Goal: Task Accomplishment & Management: Use online tool/utility

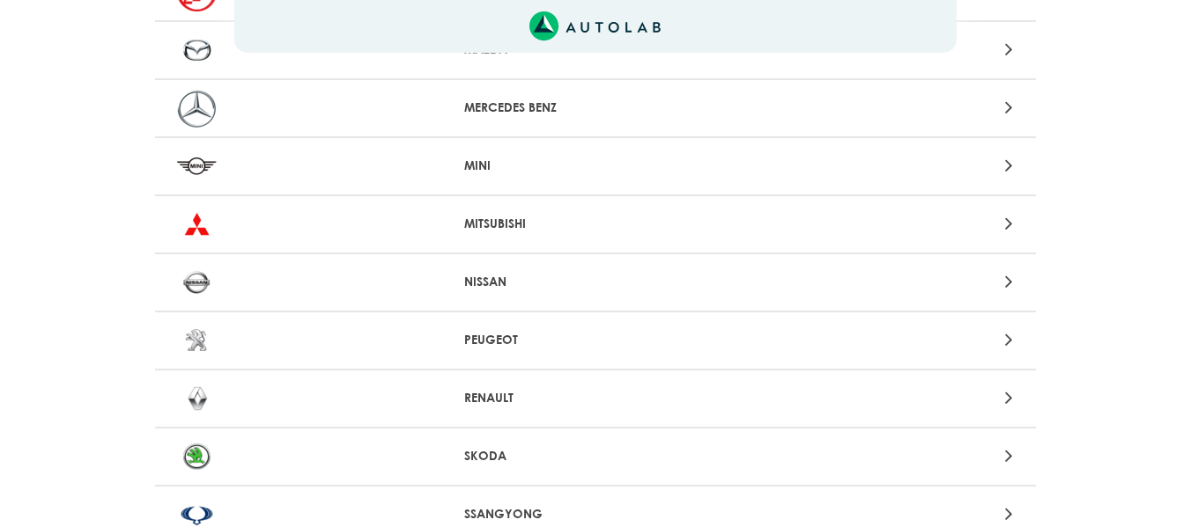
scroll to position [1497, 0]
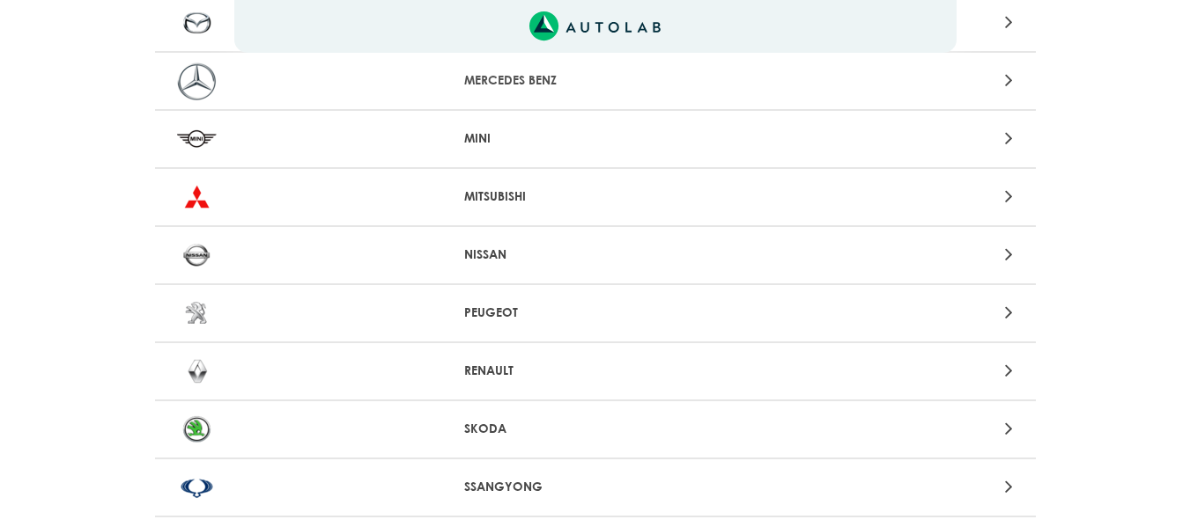
click at [530, 259] on p "NISSAN" at bounding box center [595, 255] width 262 height 18
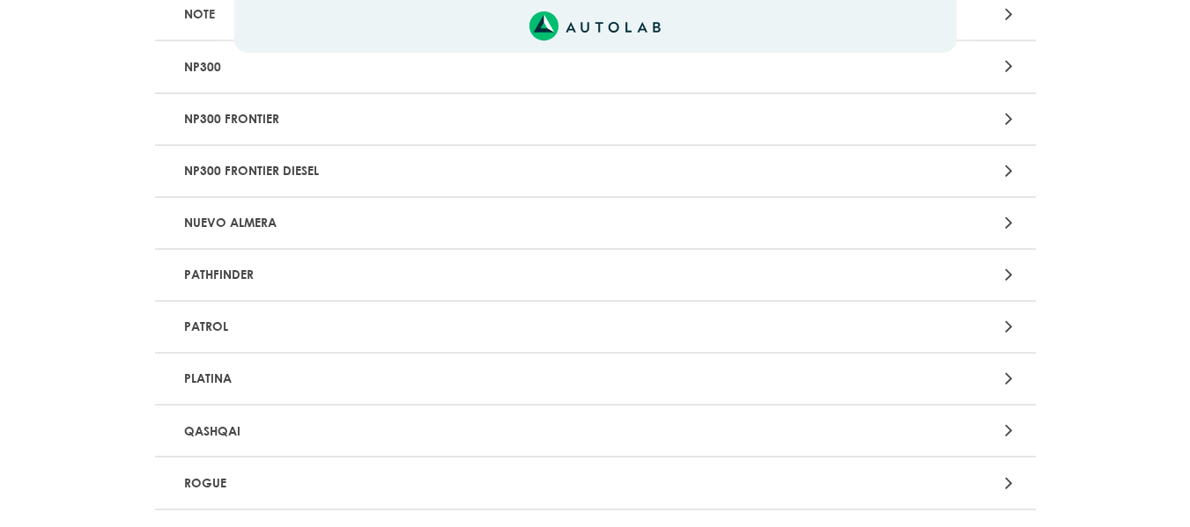
scroll to position [1233, 0]
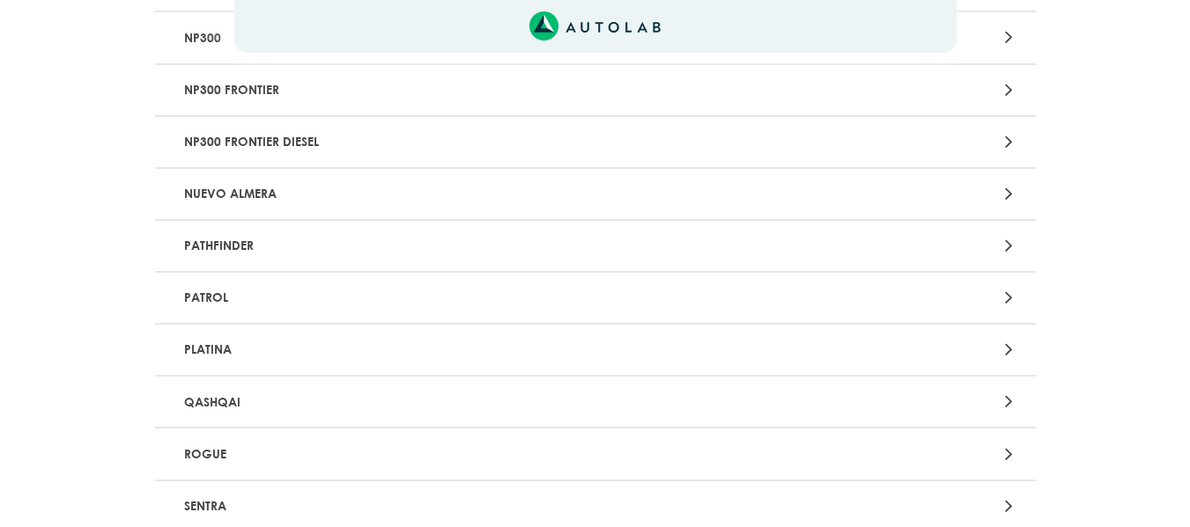
click at [387, 404] on p "QASHQAI" at bounding box center [451, 402] width 549 height 33
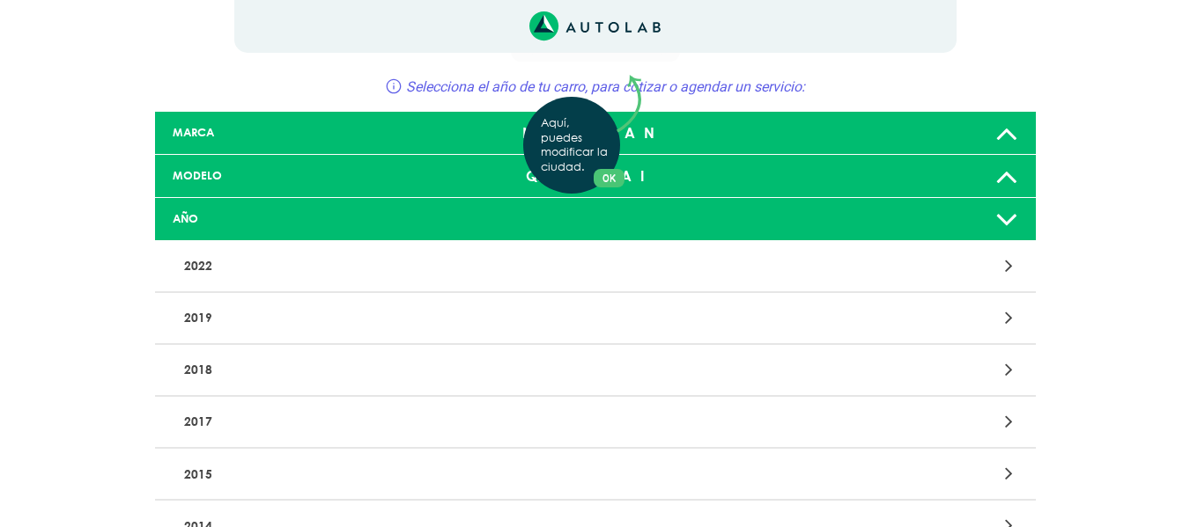
scroll to position [88, 0]
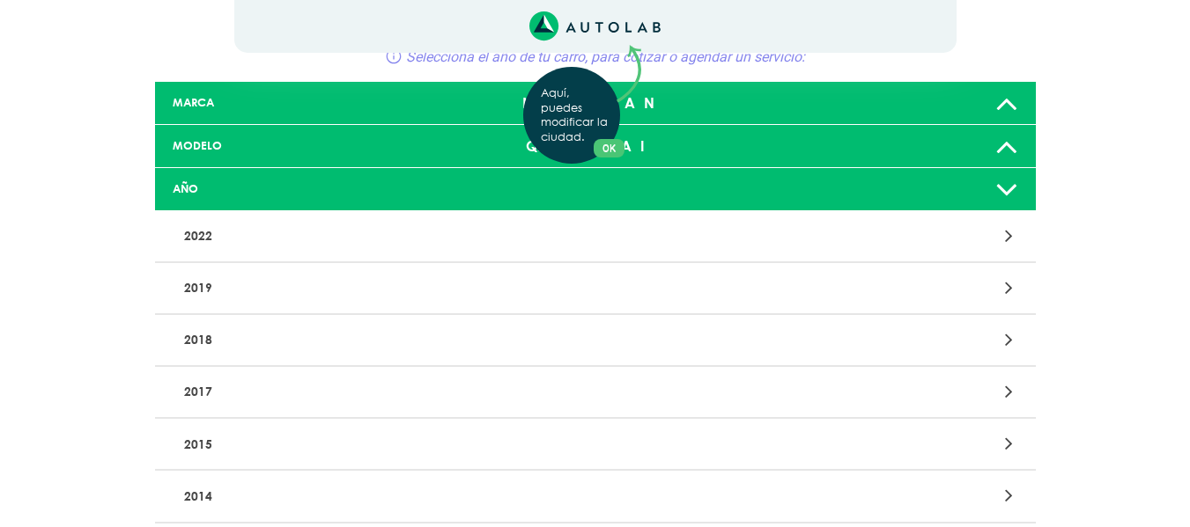
click at [226, 234] on div "Aquí, puedes modificar la ciudad. OK .aex,.bex{fill:none!important;stroke:#50c4…" at bounding box center [595, 175] width 1190 height 527
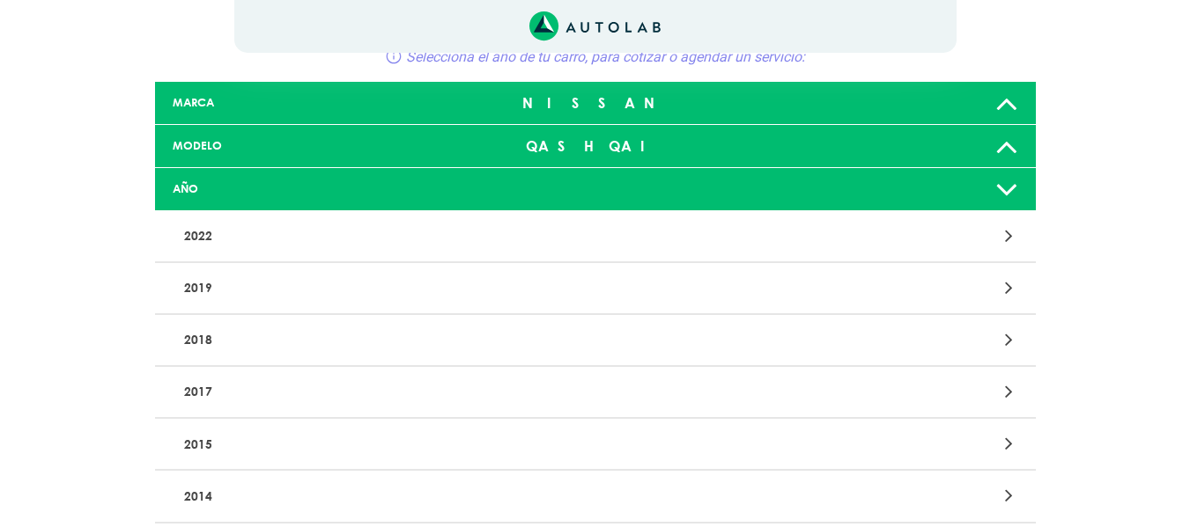
click at [229, 241] on p "2022" at bounding box center [451, 236] width 549 height 33
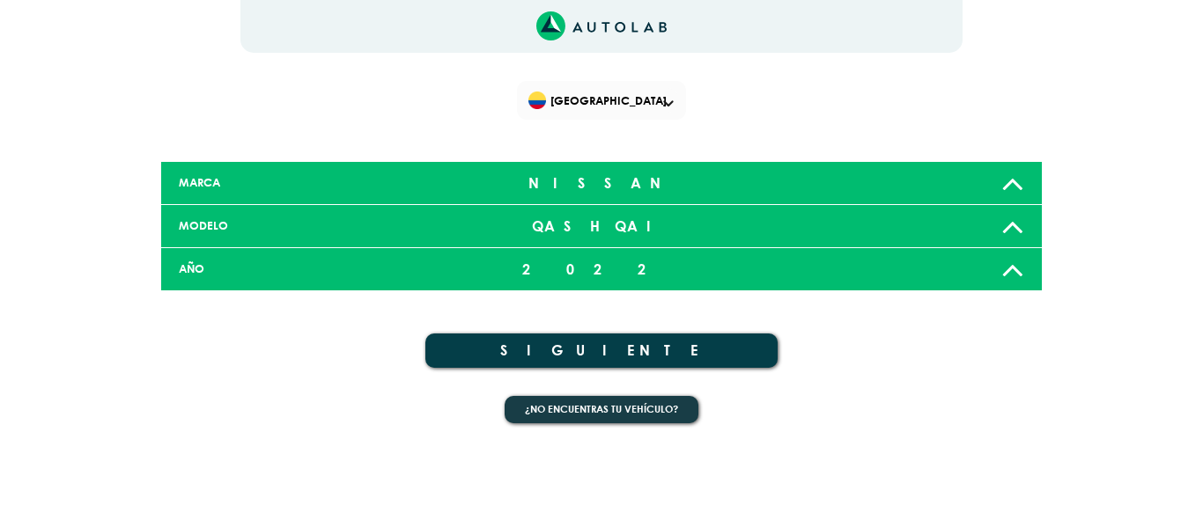
click at [599, 349] on button "SIGUIENTE" at bounding box center [601, 351] width 352 height 34
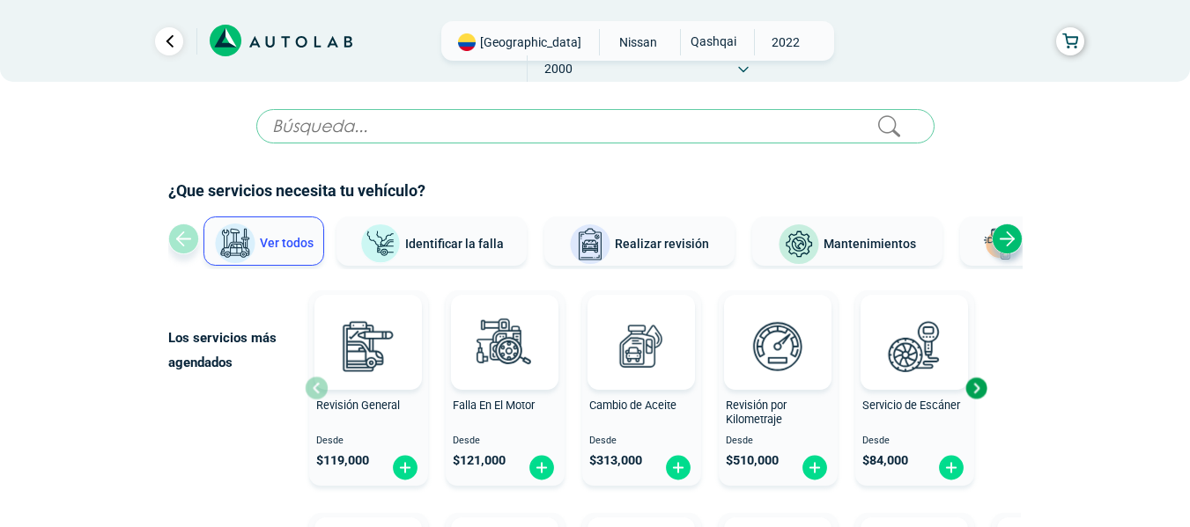
click at [297, 242] on span "Ver todos" at bounding box center [287, 243] width 54 height 14
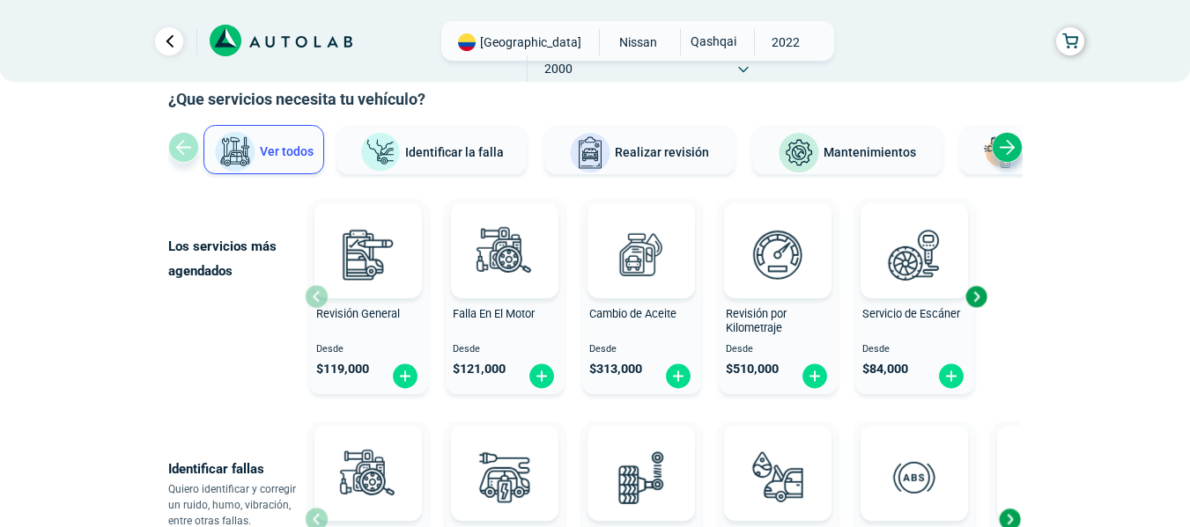
scroll to position [89, 0]
